Goal: Task Accomplishment & Management: Manage account settings

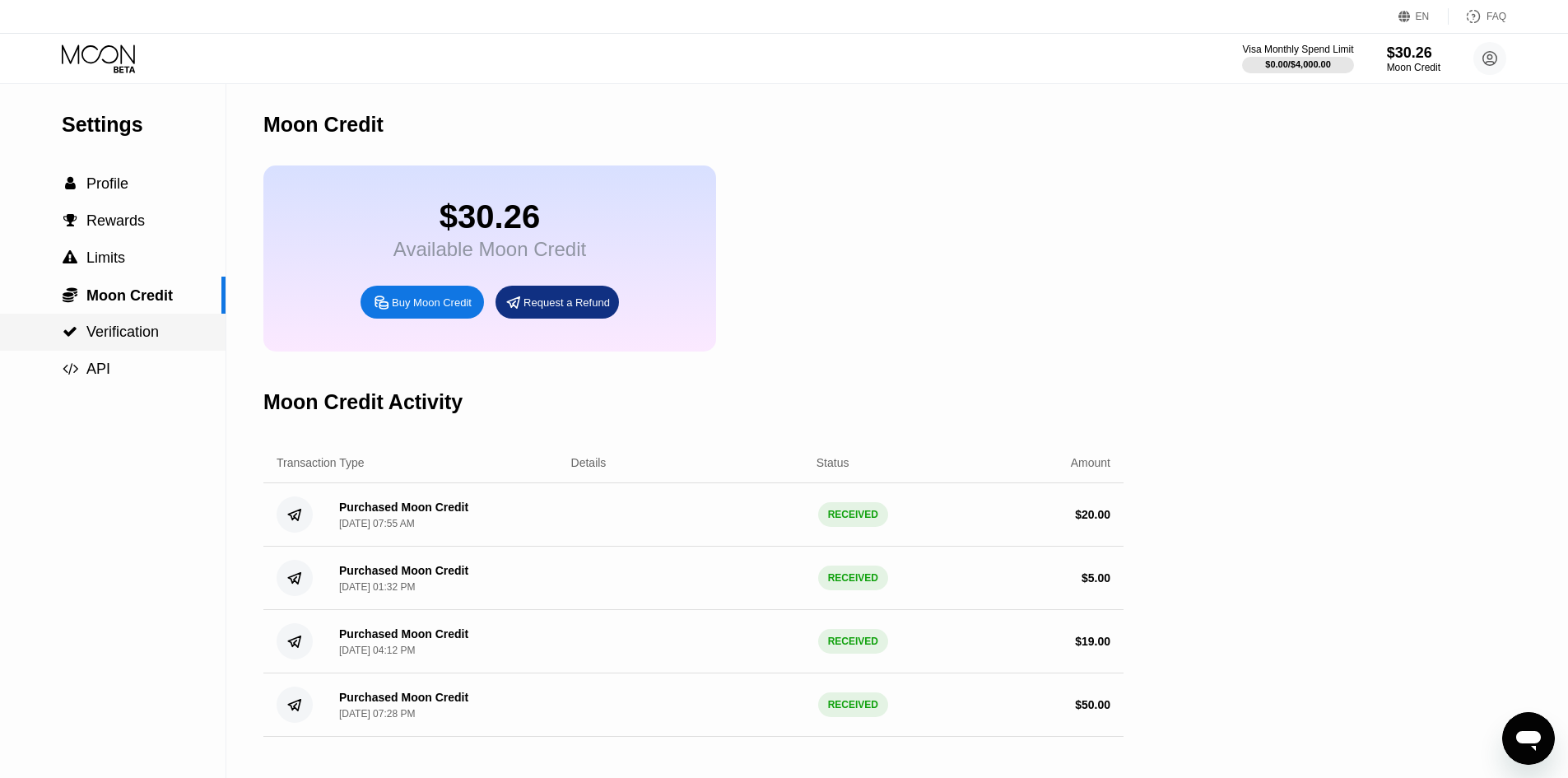
click at [134, 340] on span "Verification" at bounding box center [122, 331] width 73 height 16
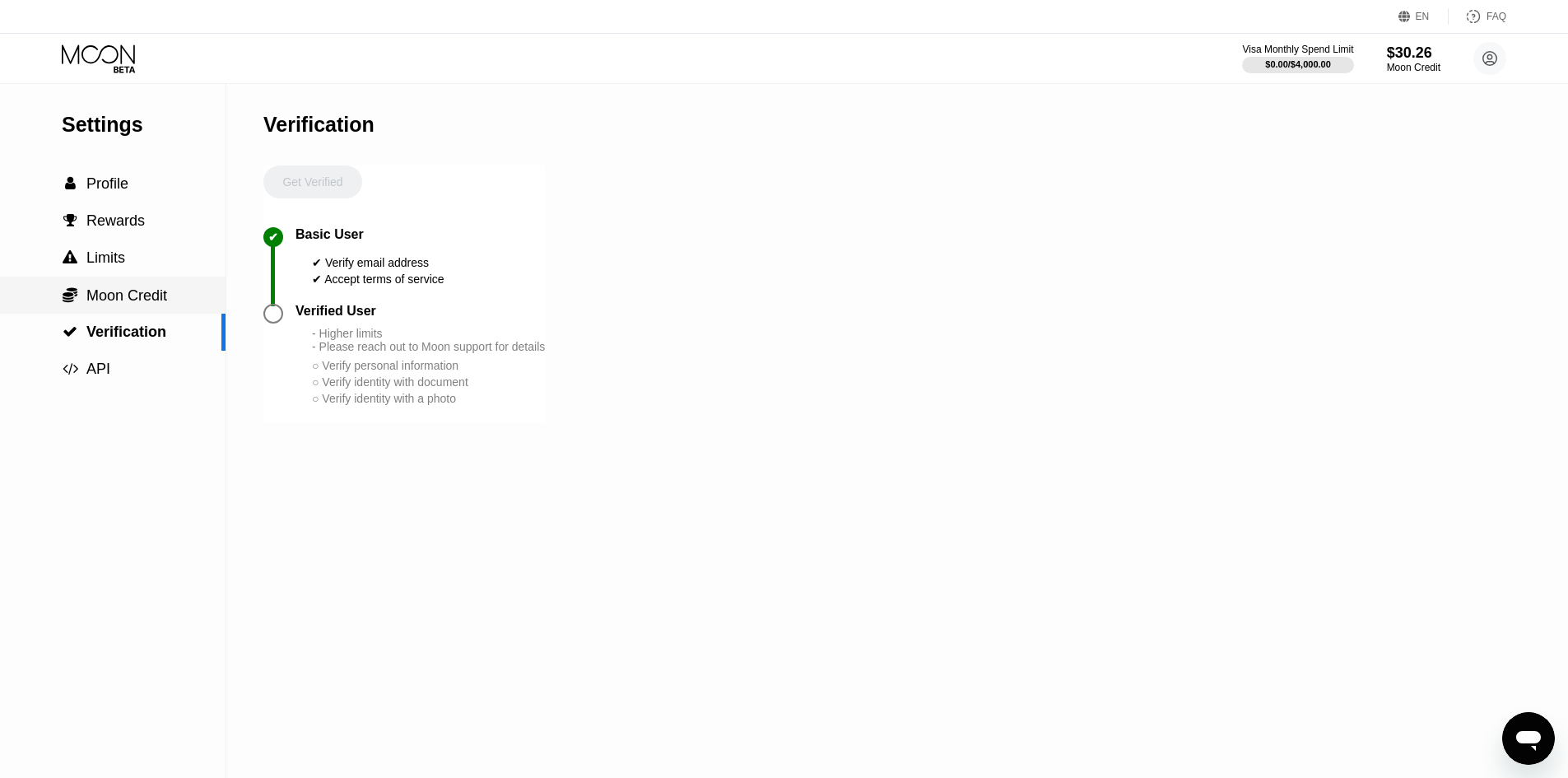
click at [134, 313] on div " Moon Credit" at bounding box center [113, 295] width 225 height 37
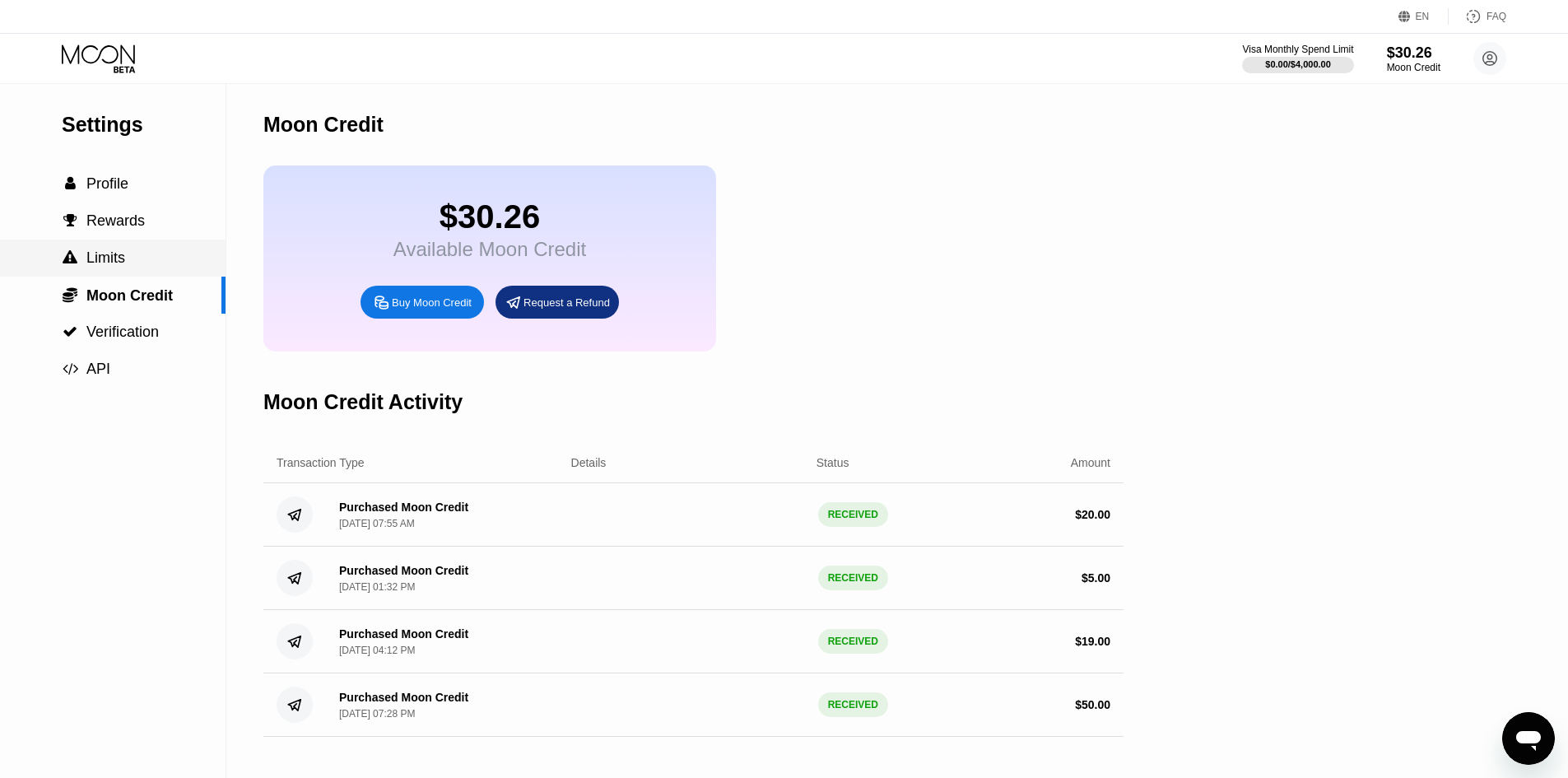
click at [125, 259] on div " Limits" at bounding box center [113, 258] width 225 height 17
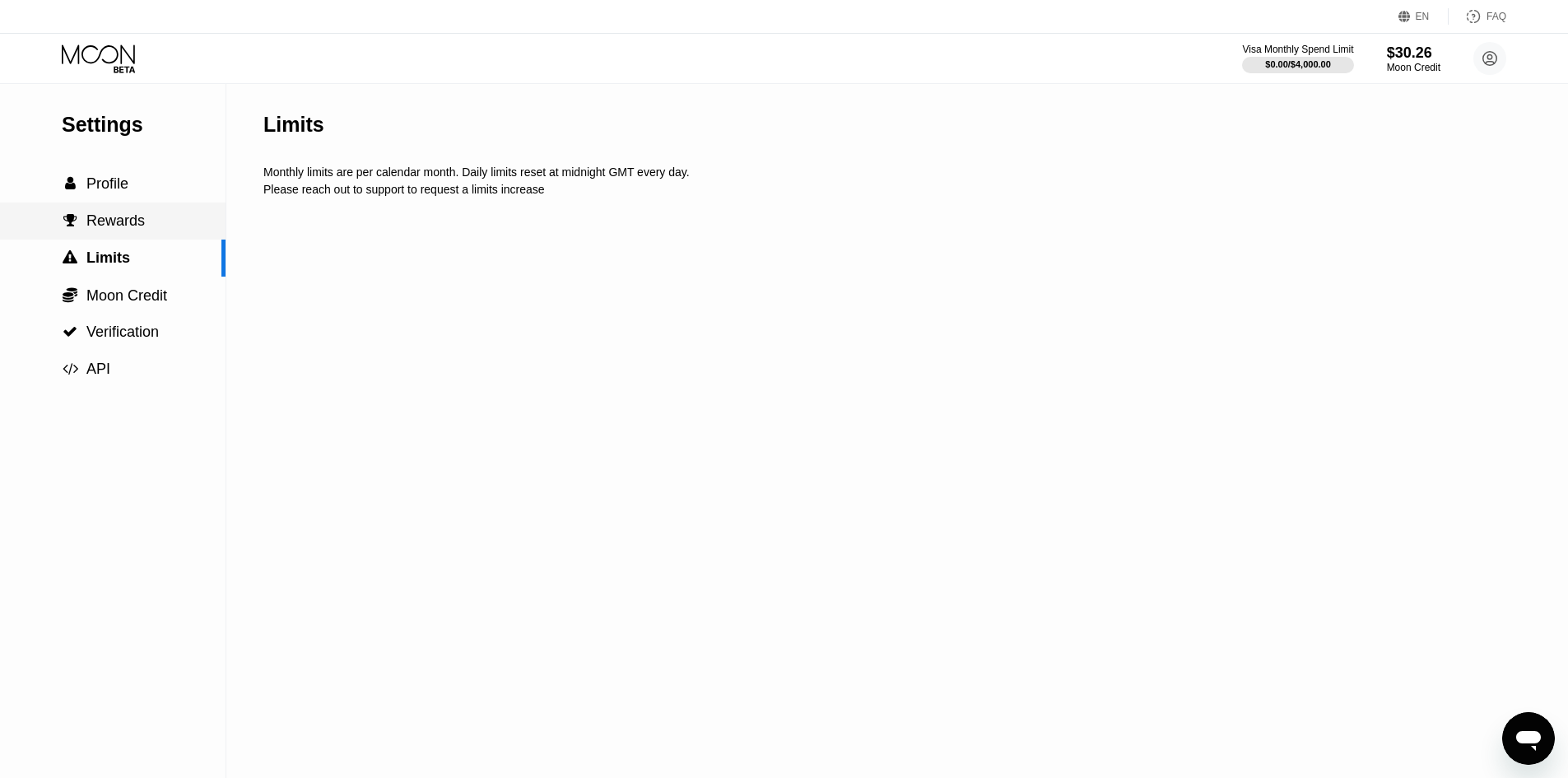
click at [137, 225] on span "Rewards" at bounding box center [115, 220] width 58 height 16
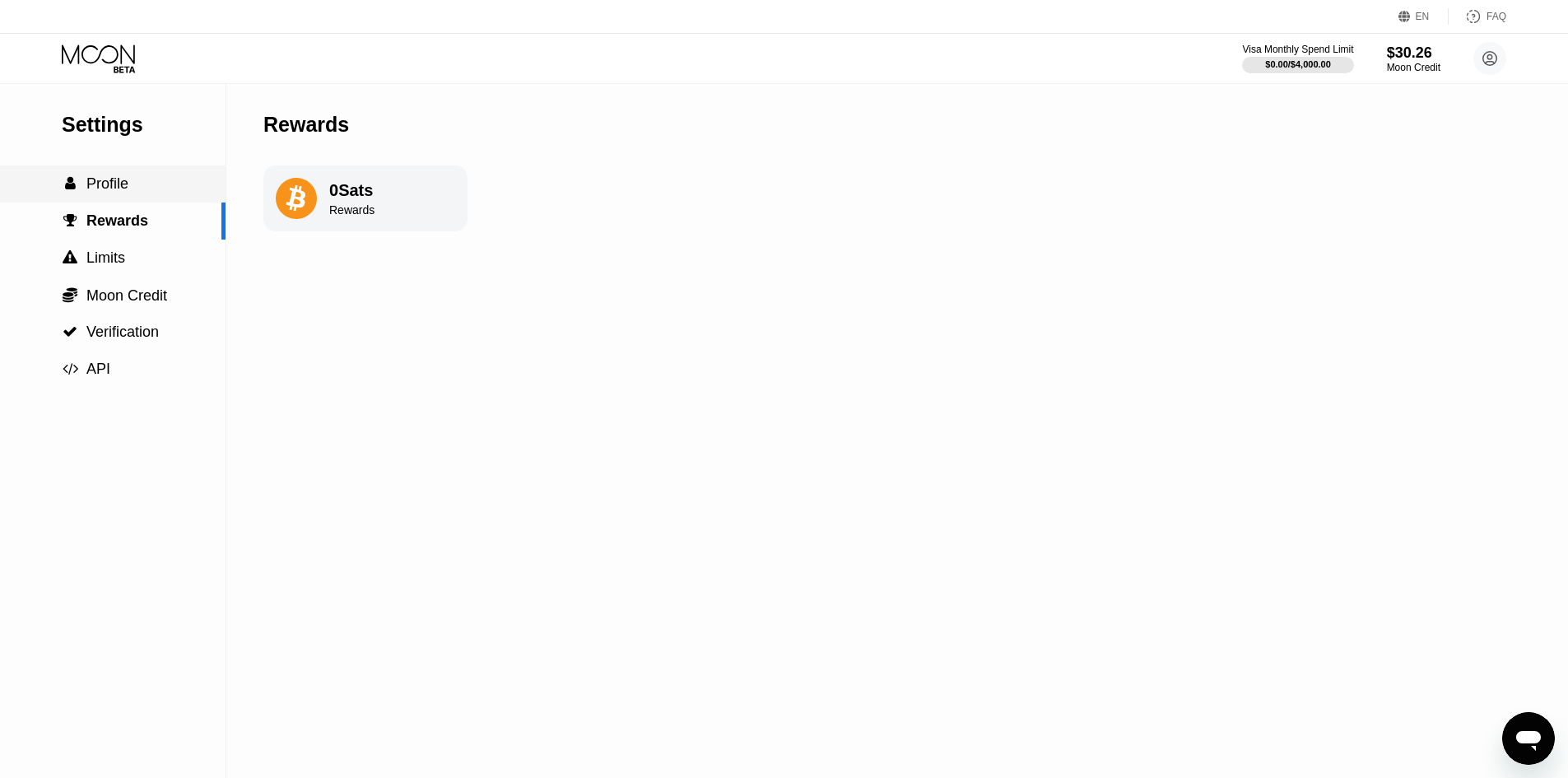
click at [161, 191] on div " Profile" at bounding box center [113, 184] width 225 height 17
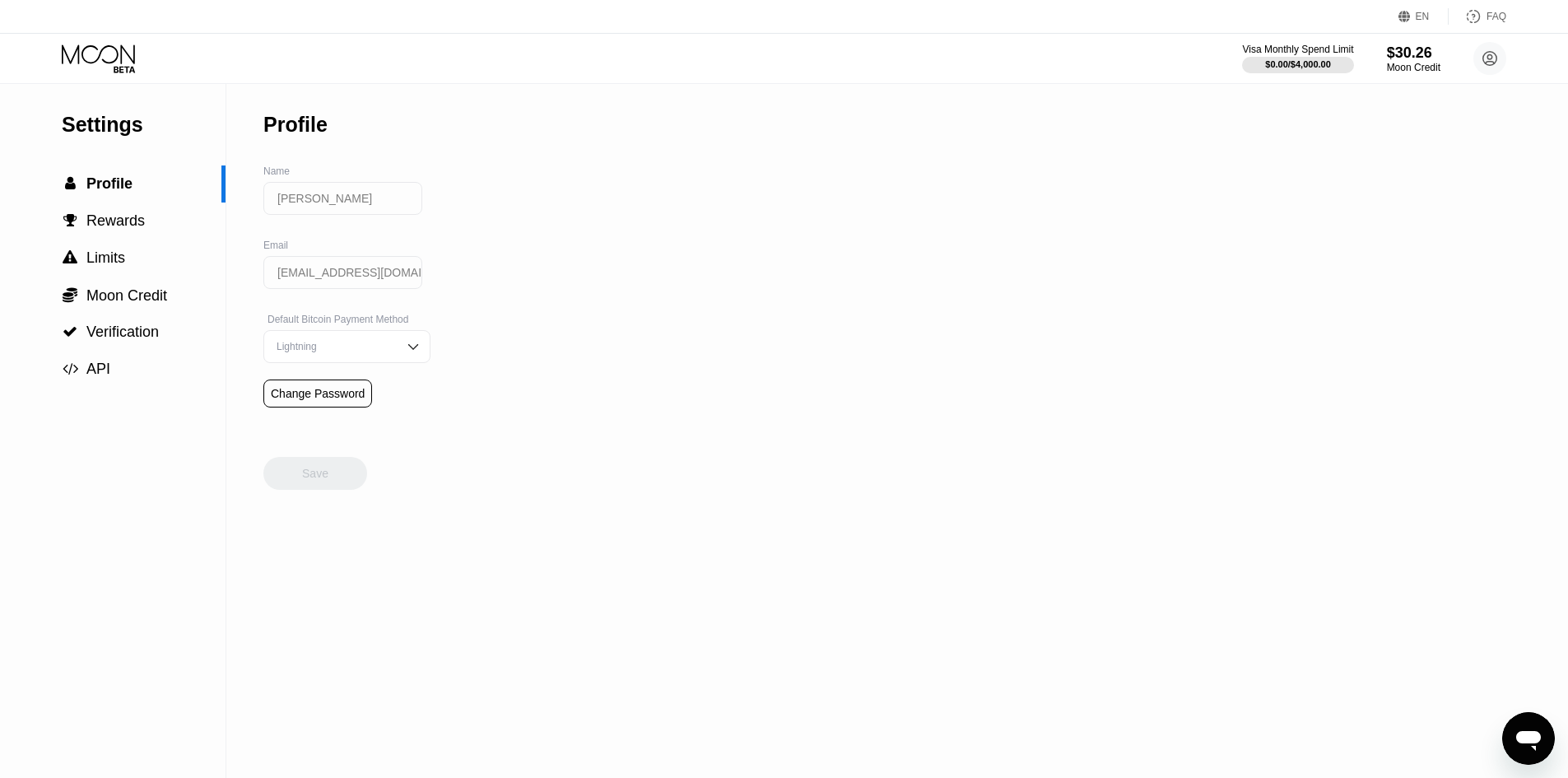
click at [343, 353] on div "Lightning" at bounding box center [335, 347] width 125 height 12
click at [637, 383] on div "Settings  Profile  Rewards  Limits  Moon Credit  Verification  API Profil…" at bounding box center [784, 430] width 1568 height 694
click at [131, 388] on div " API" at bounding box center [113, 369] width 225 height 37
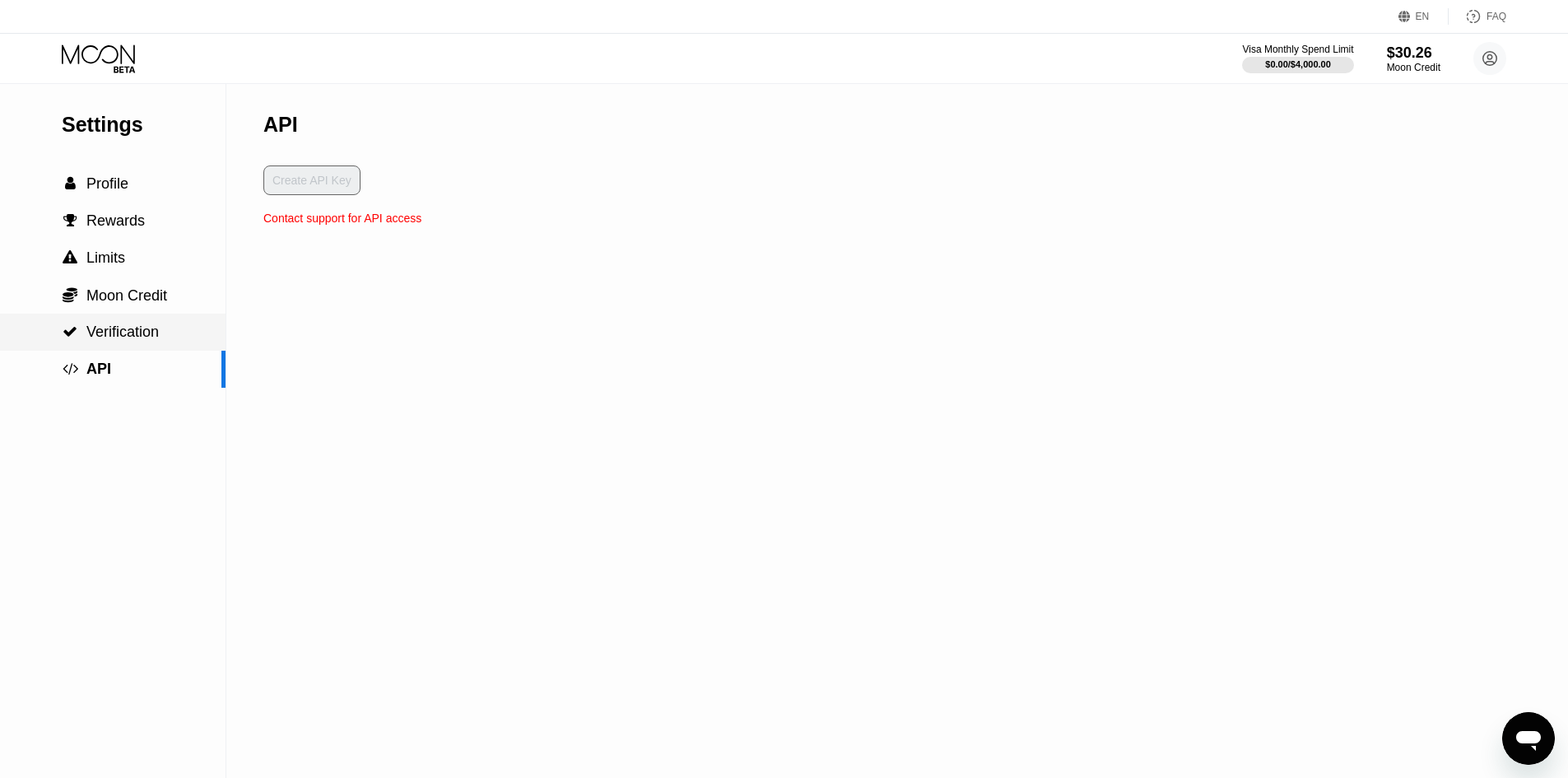
click at [125, 351] on div " Verification" at bounding box center [113, 331] width 225 height 37
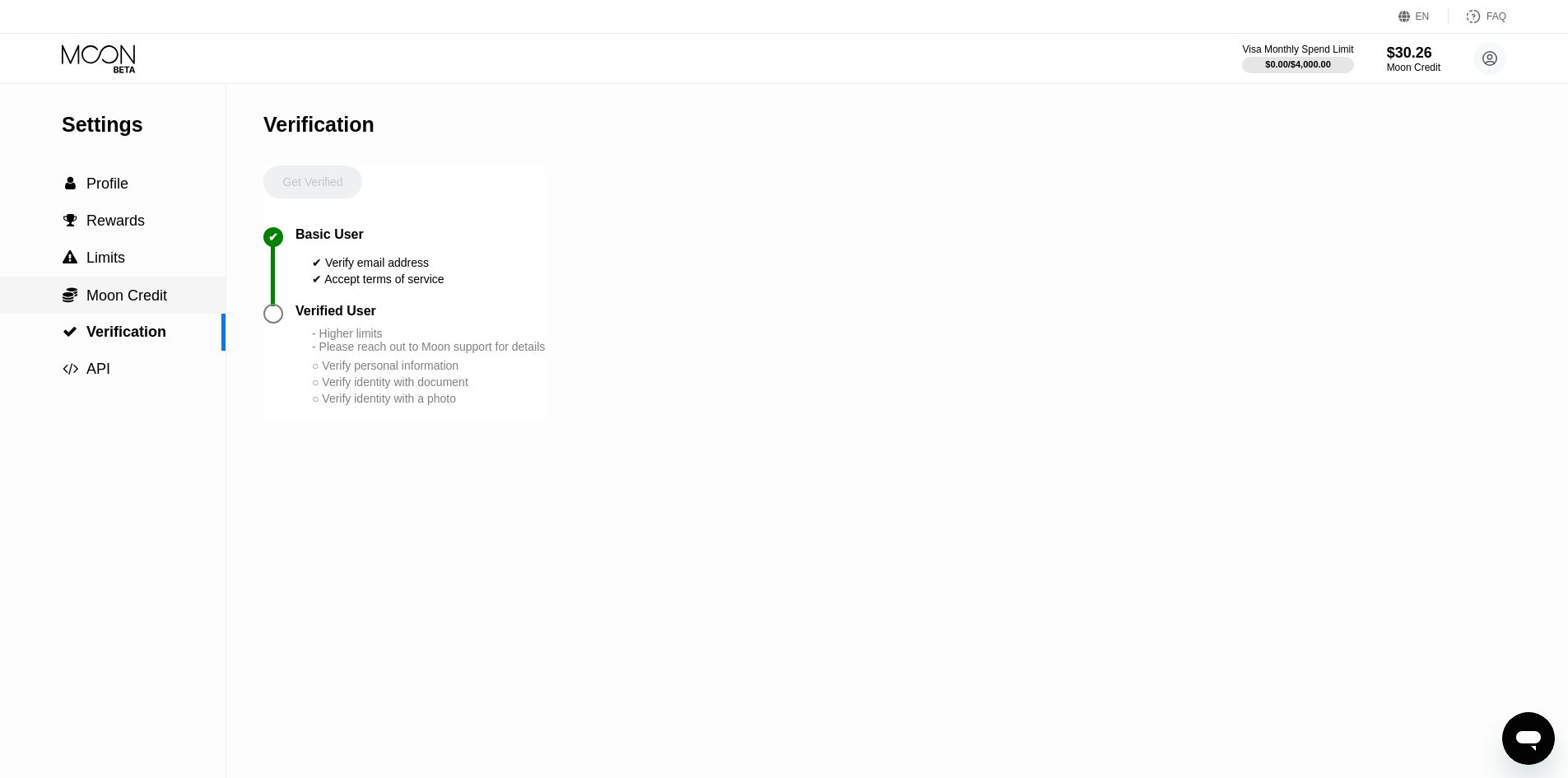
click at [159, 304] on span "Moon Credit" at bounding box center [126, 295] width 81 height 16
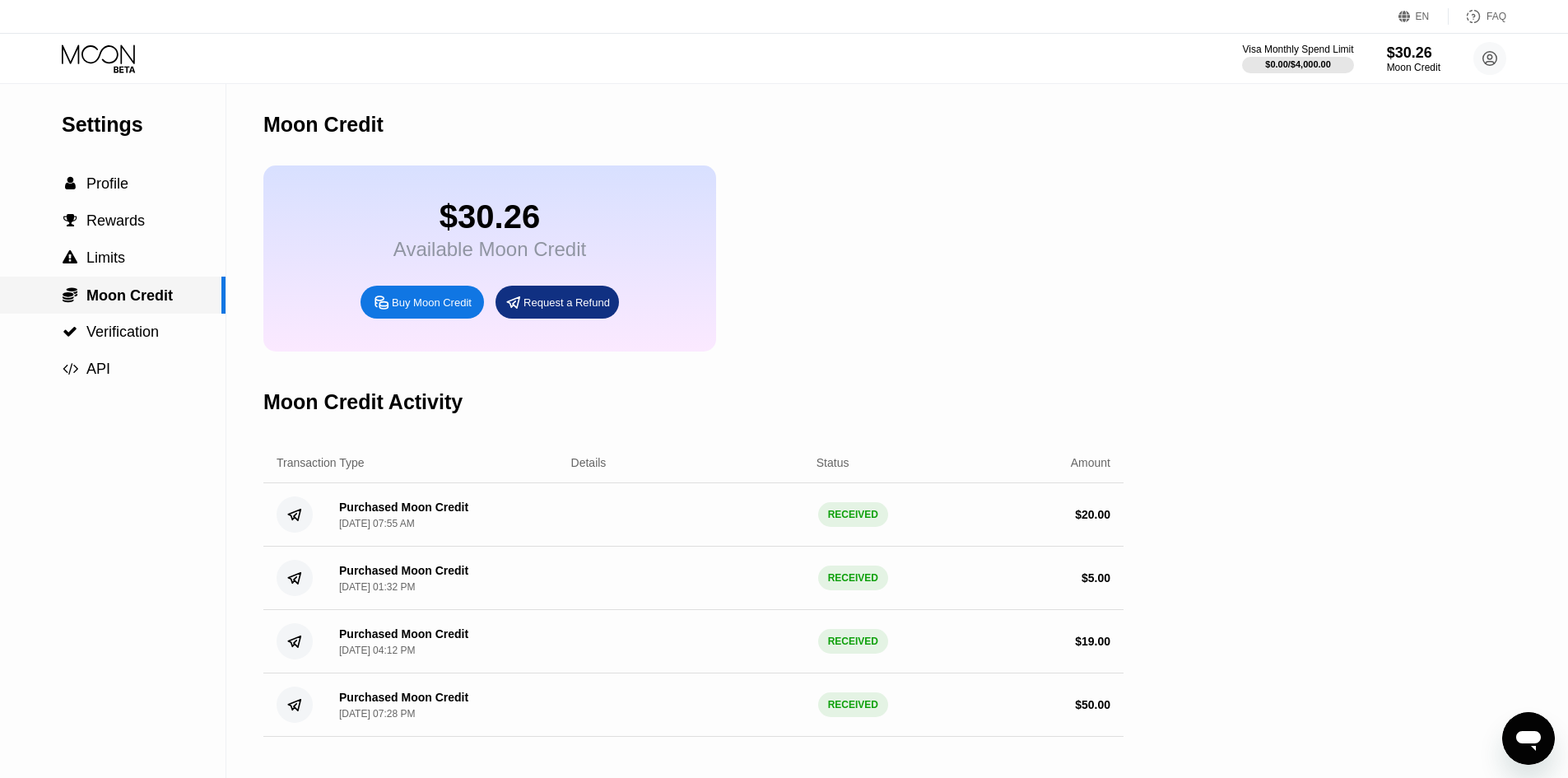
click at [140, 298] on span "Moon Credit" at bounding box center [129, 295] width 86 height 16
click at [127, 192] on span "Profile" at bounding box center [107, 183] width 42 height 16
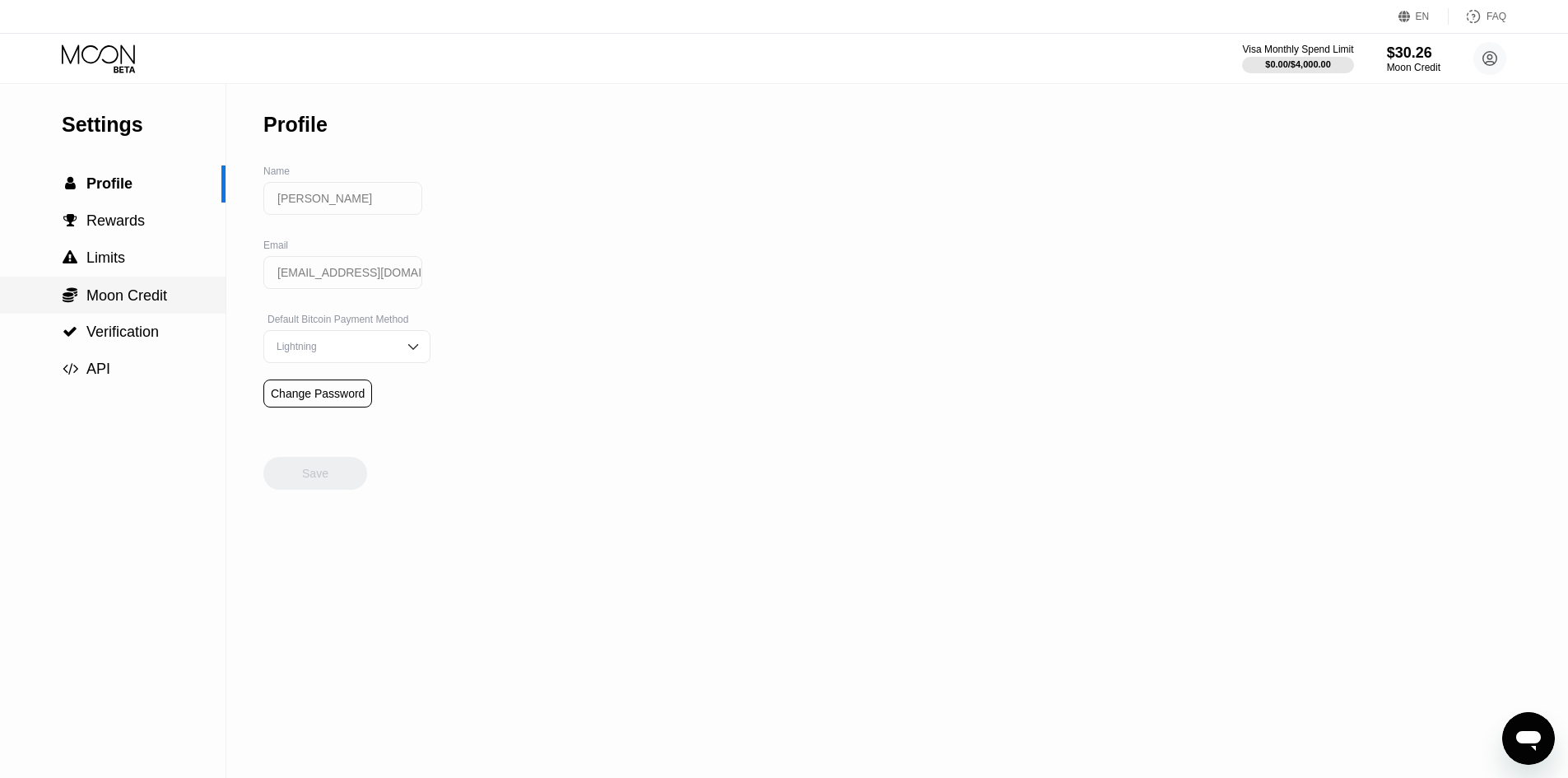
click at [116, 293] on span "Moon Credit" at bounding box center [126, 295] width 81 height 16
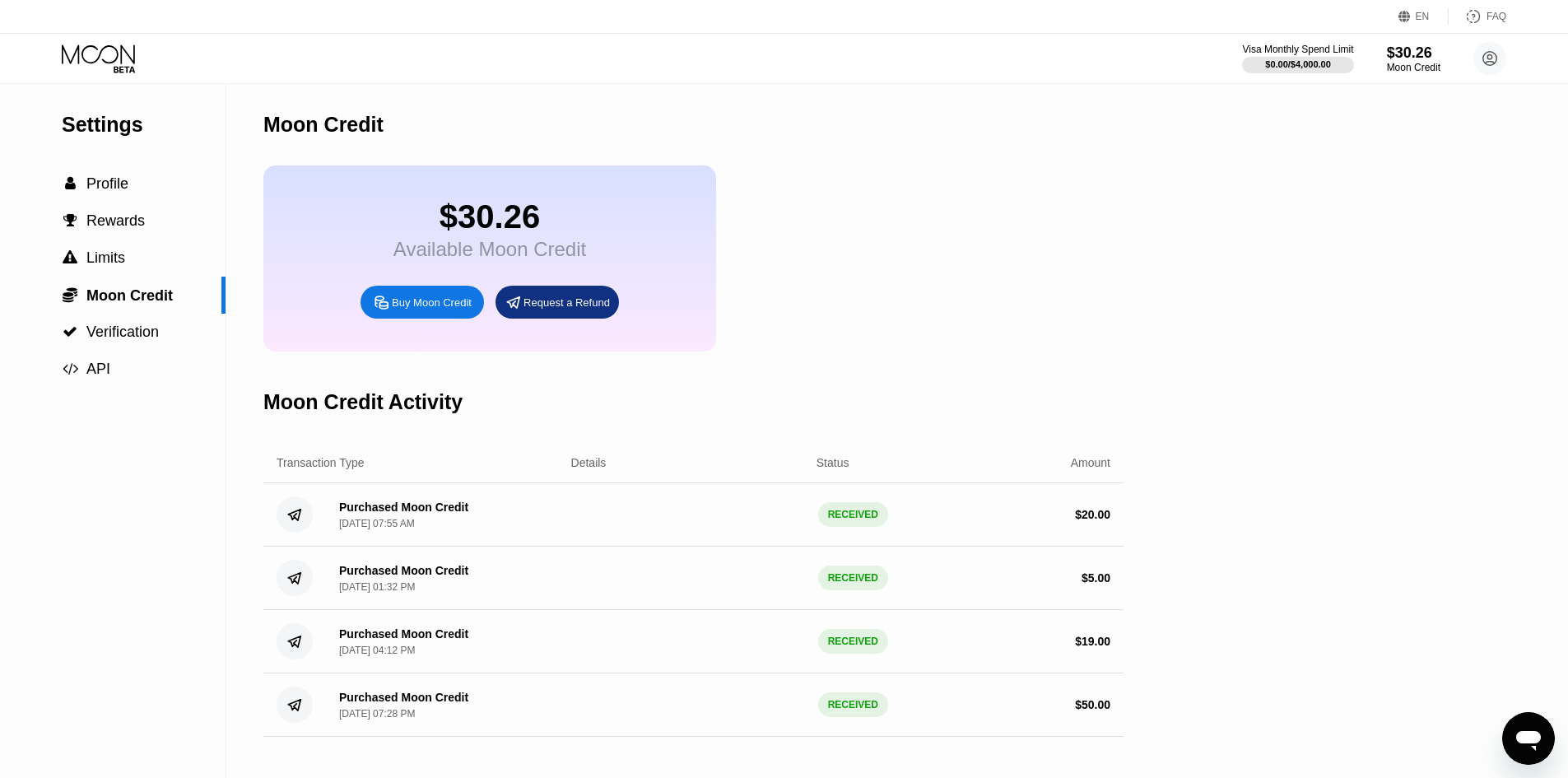
click at [482, 253] on div "Available Moon Credit" at bounding box center [490, 249] width 193 height 23
click at [539, 308] on div "Request a Refund" at bounding box center [566, 302] width 86 height 14
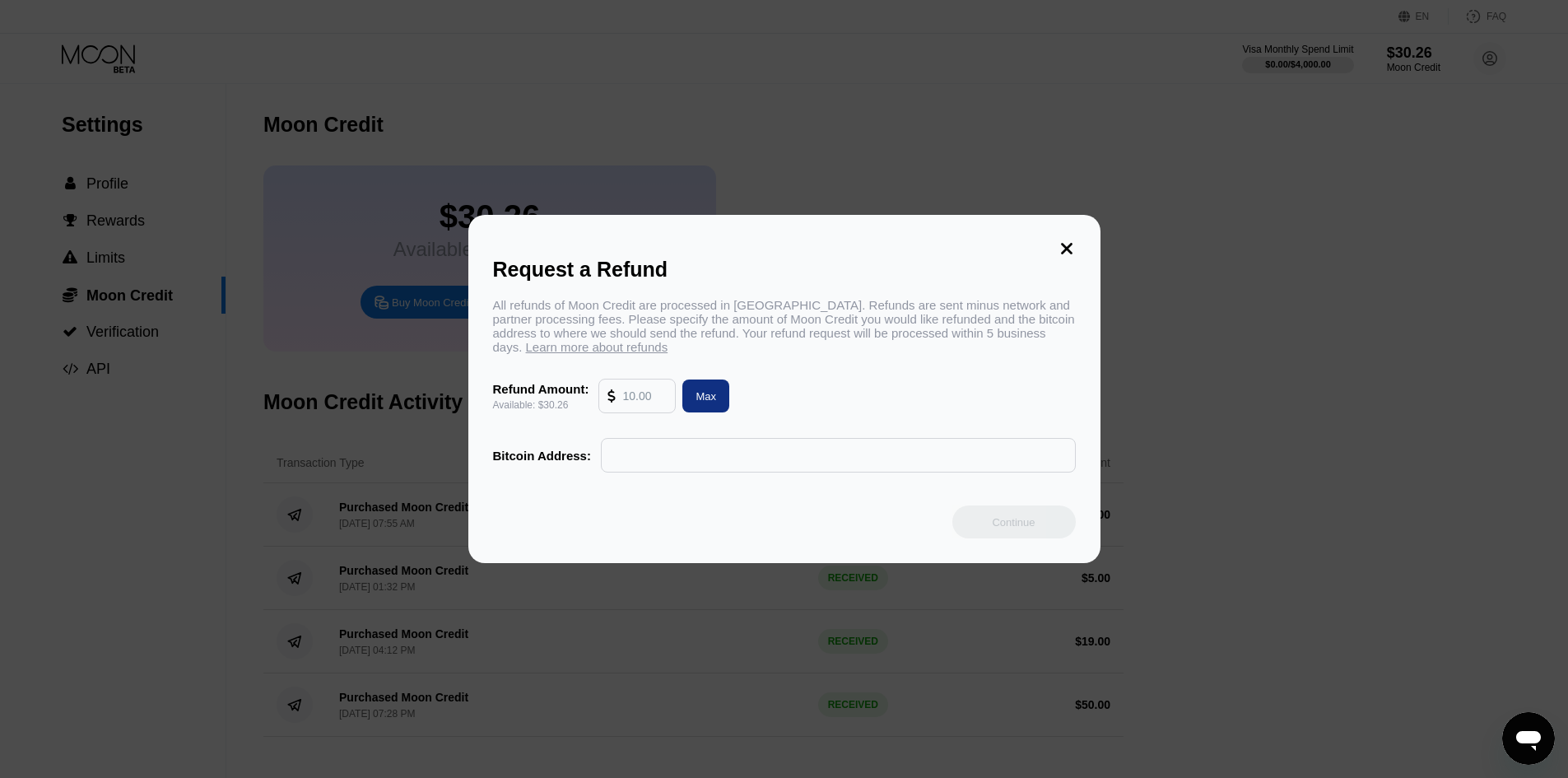
click at [1064, 258] on div "Request a Refund" at bounding box center [784, 270] width 583 height 24
click at [1069, 243] on icon at bounding box center [1067, 249] width 12 height 12
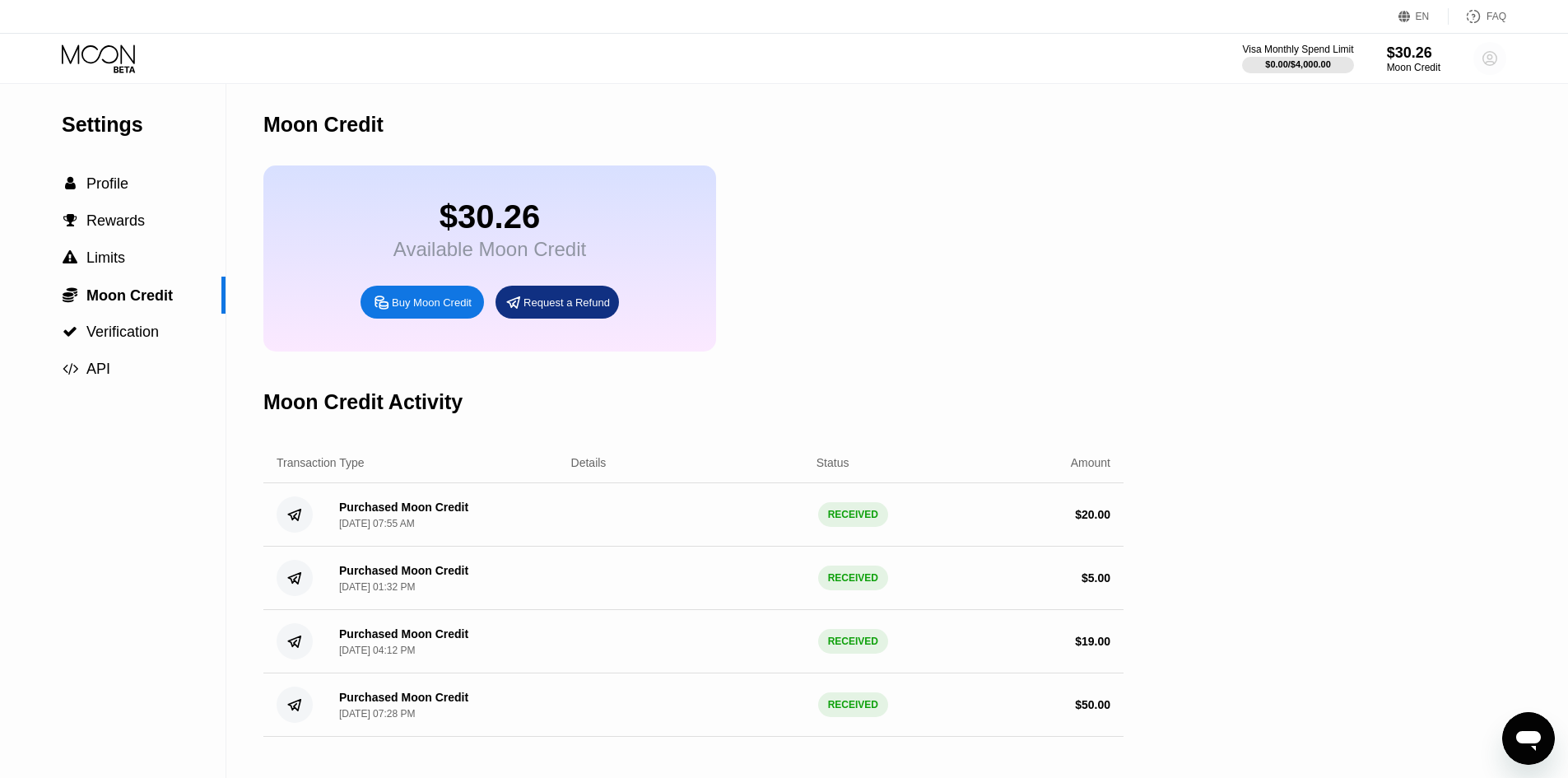
click at [1487, 59] on circle at bounding box center [1489, 58] width 33 height 33
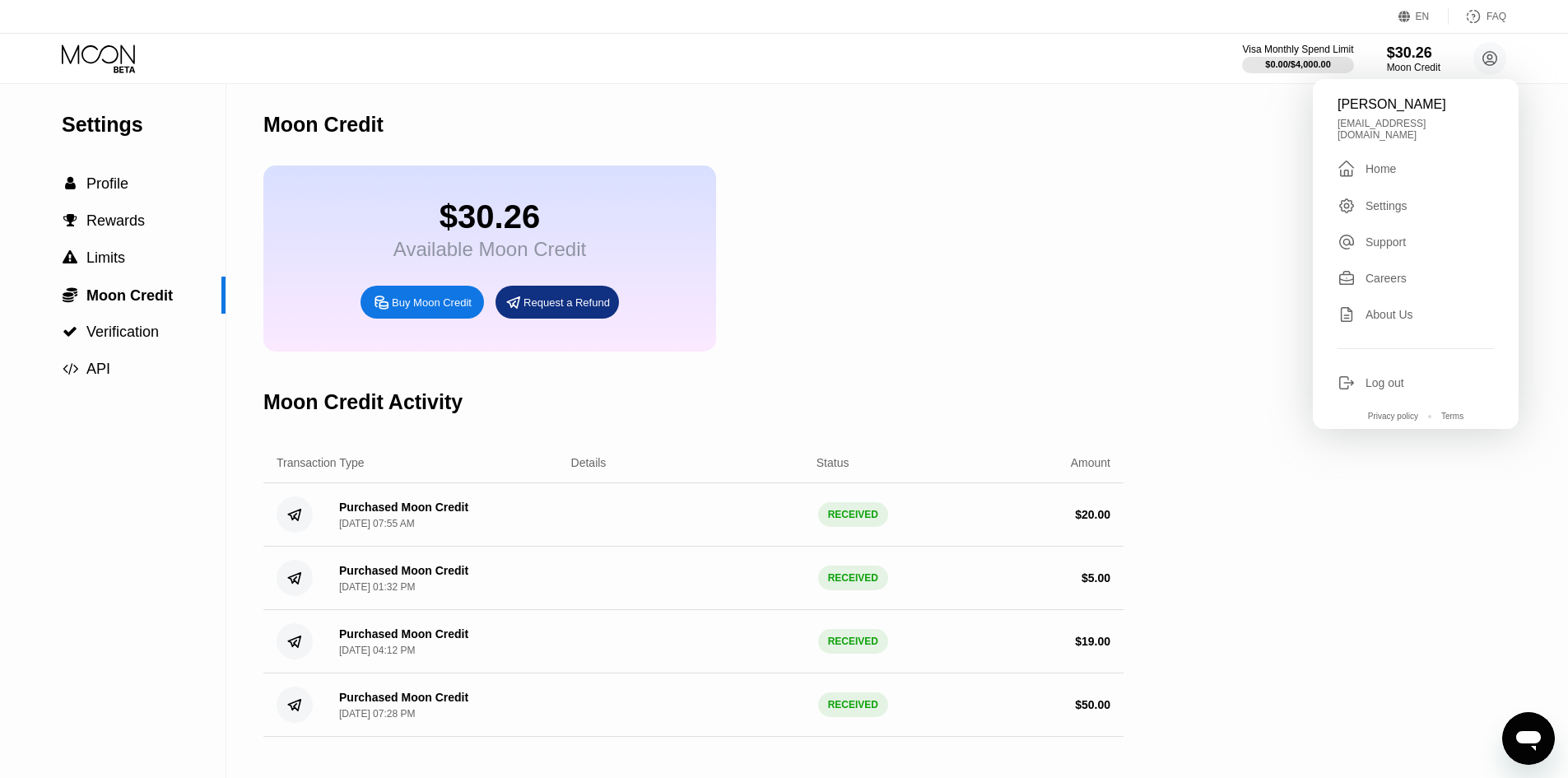
click at [1401, 166] on div " Home" at bounding box center [1415, 168] width 156 height 20
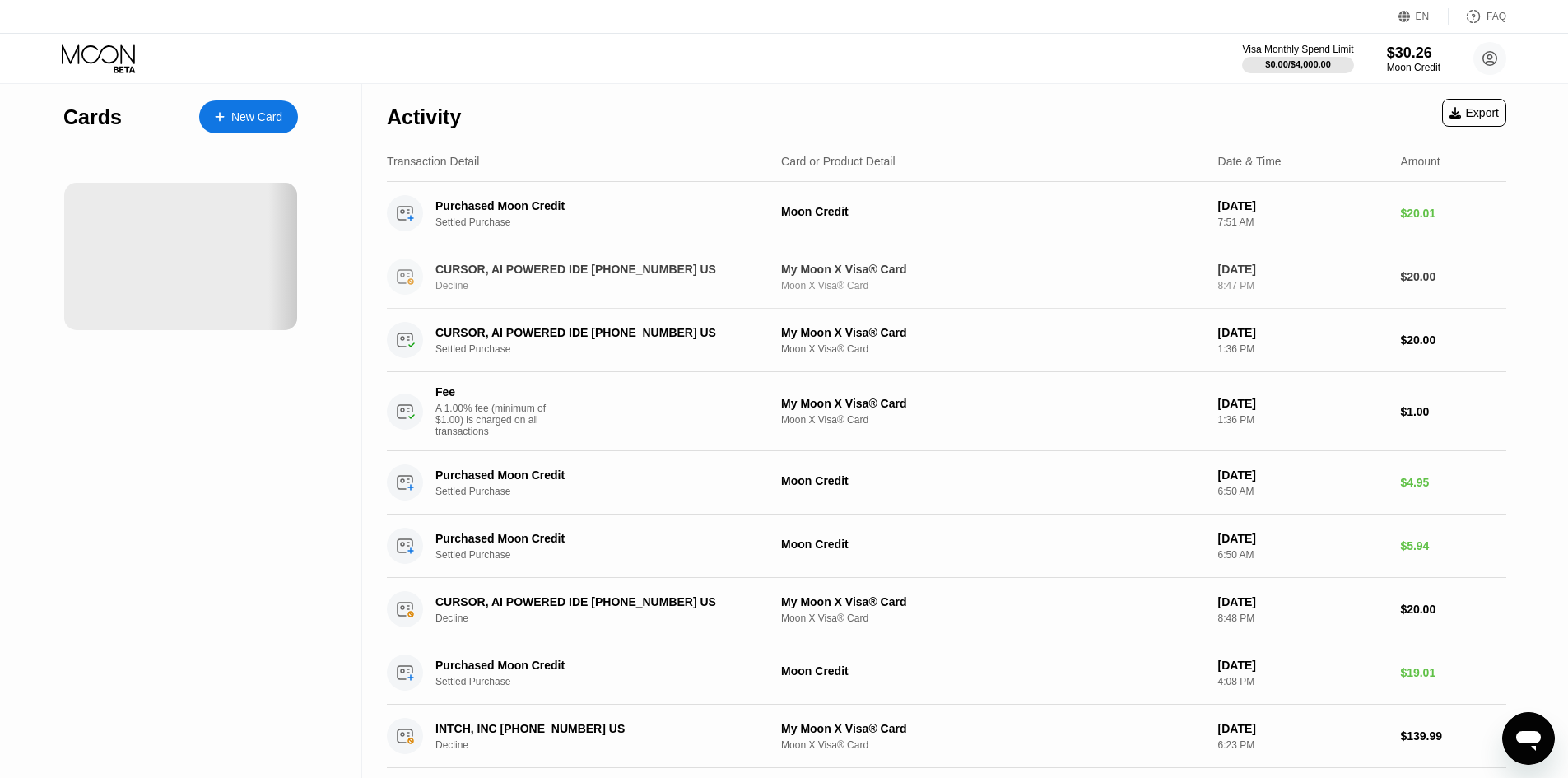
click at [1029, 297] on div "CURSOR, AI POWERED IDE [PHONE_NUMBER] US Decline My Moon X Visa® Card Moon X Vi…" at bounding box center [947, 277] width 1120 height 63
click at [1413, 272] on div "$20.00" at bounding box center [1454, 276] width 106 height 13
click at [1309, 272] on div "[DATE]" at bounding box center [1303, 269] width 170 height 13
click at [1485, 58] on circle at bounding box center [1489, 58] width 33 height 33
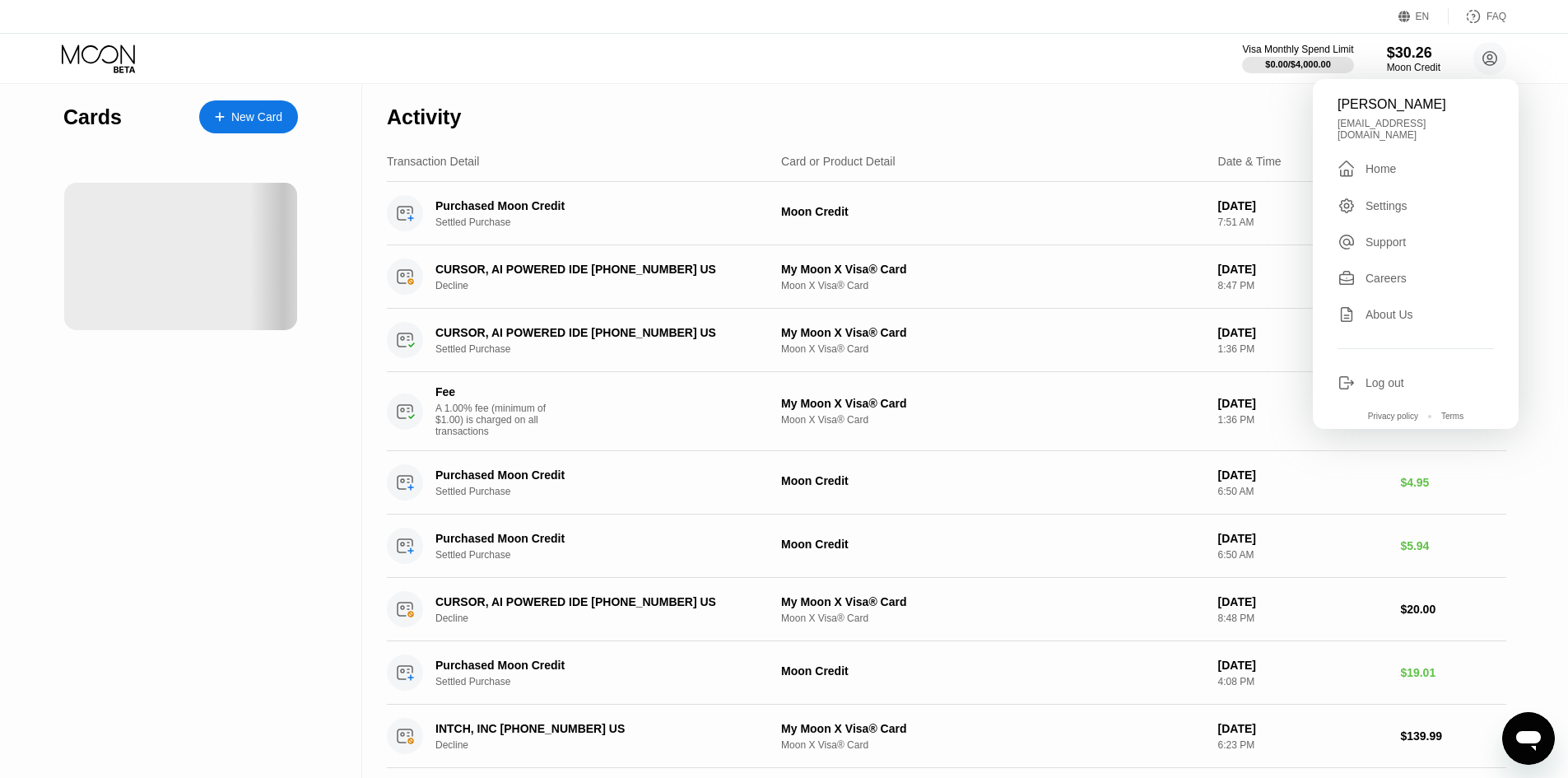
click at [173, 377] on div "Cards New Card" at bounding box center [181, 716] width 362 height 1265
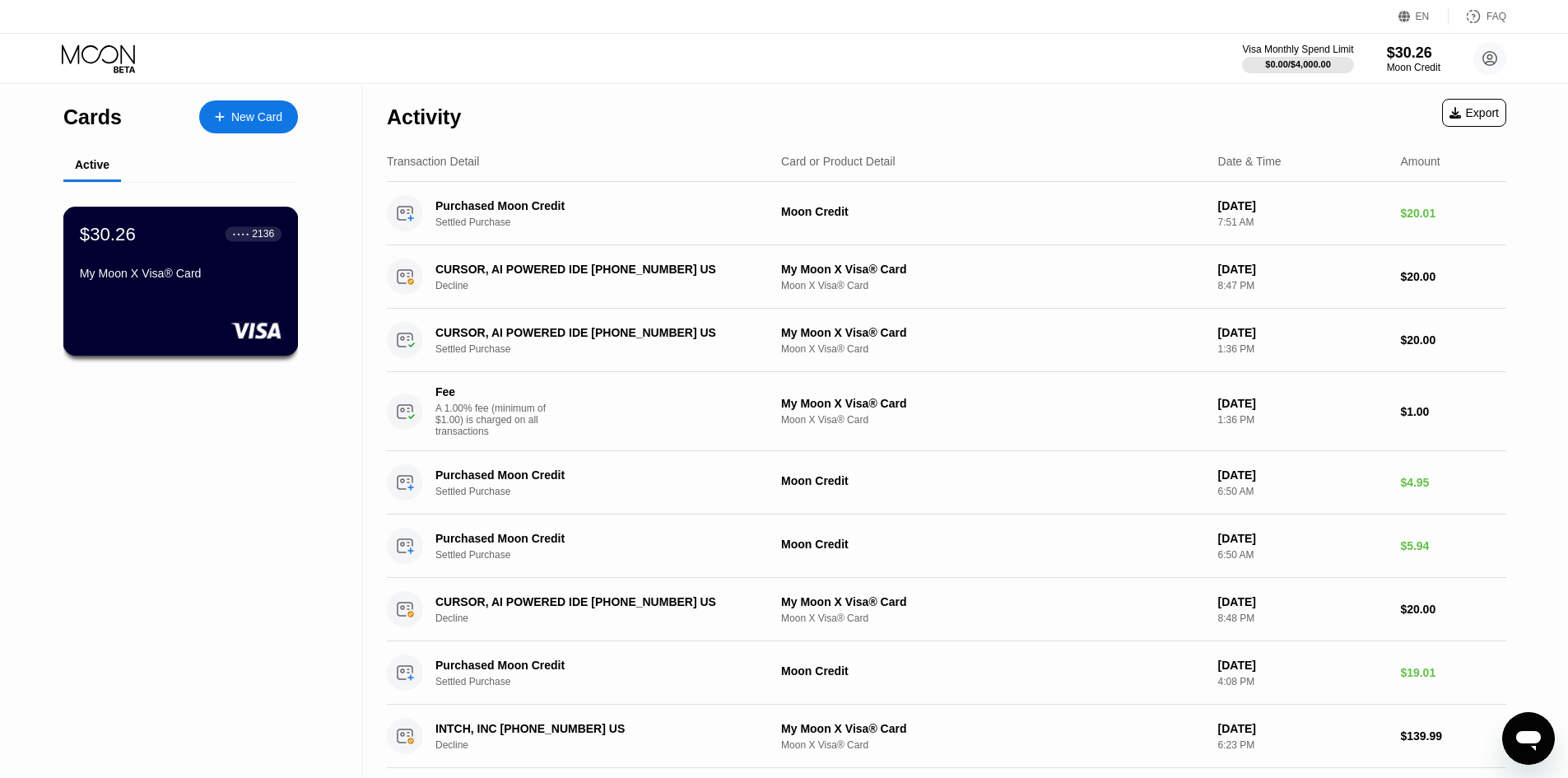
click at [213, 280] on div "My Moon X Visa® Card" at bounding box center [181, 272] width 201 height 13
